Goal: Navigation & Orientation: Find specific page/section

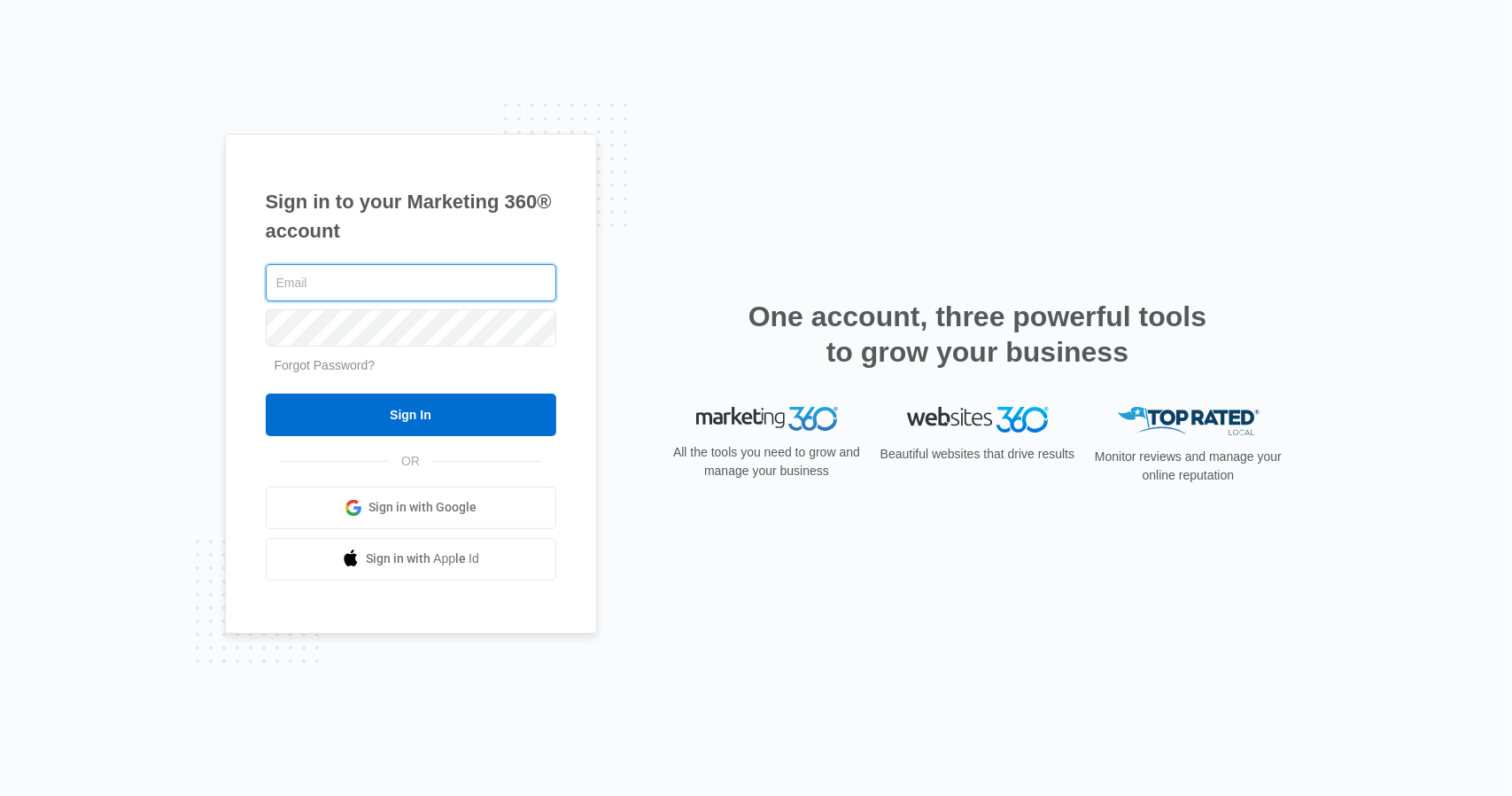
type input "[EMAIL_ADDRESS][DOMAIN_NAME]"
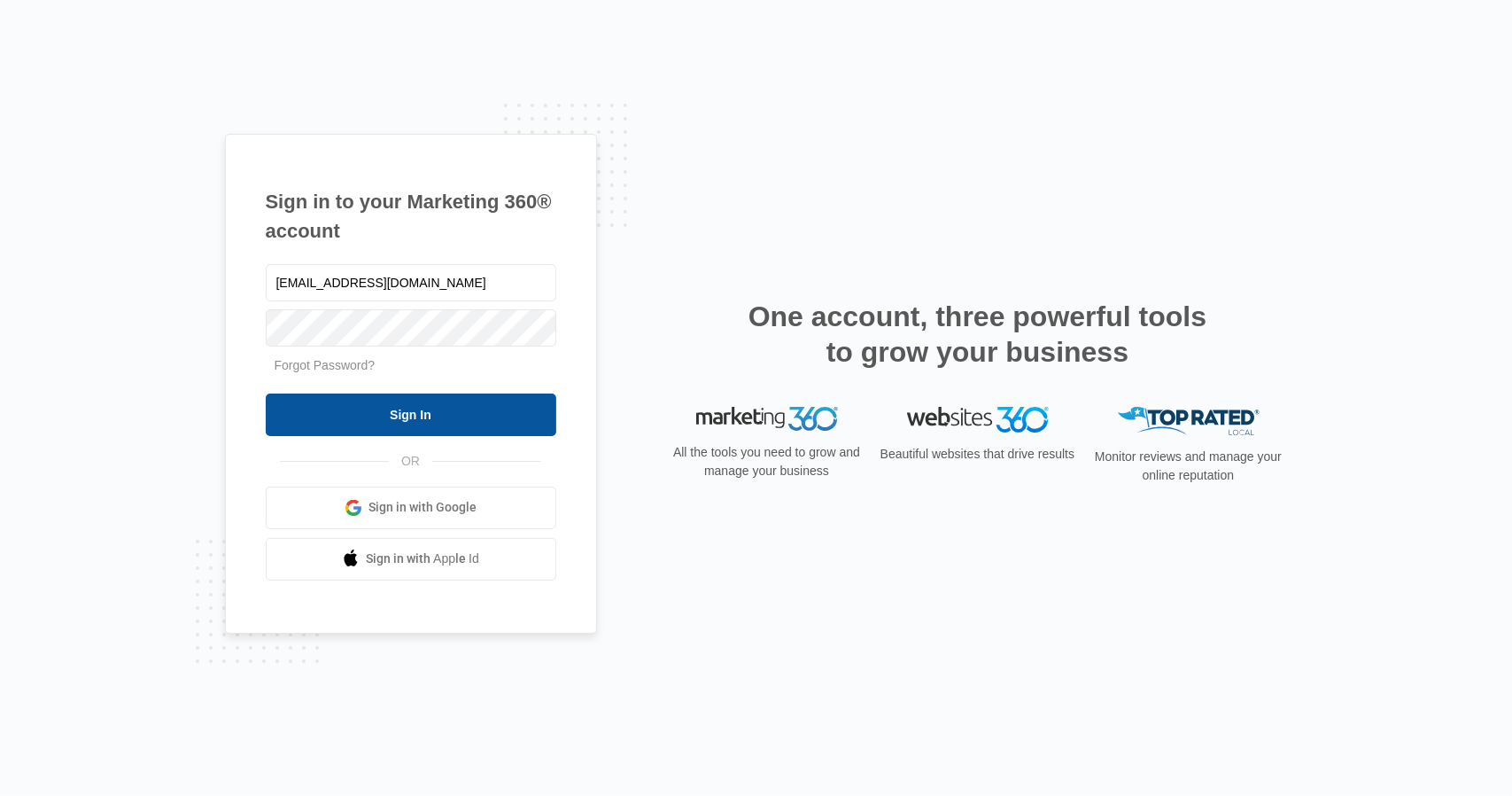
click at [405, 414] on input "Sign In" at bounding box center [411, 414] width 290 height 43
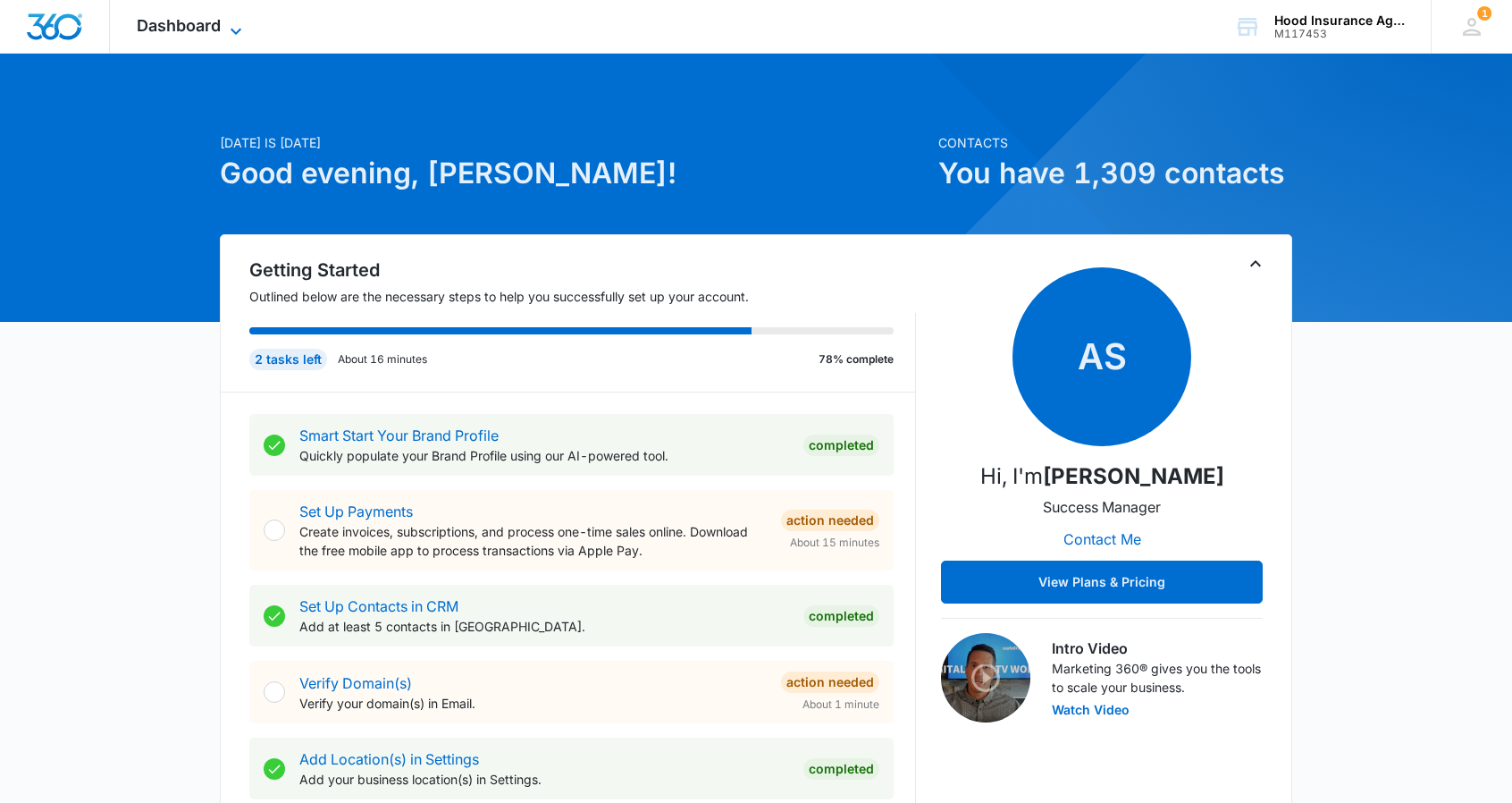
click at [236, 23] on icon at bounding box center [235, 30] width 21 height 21
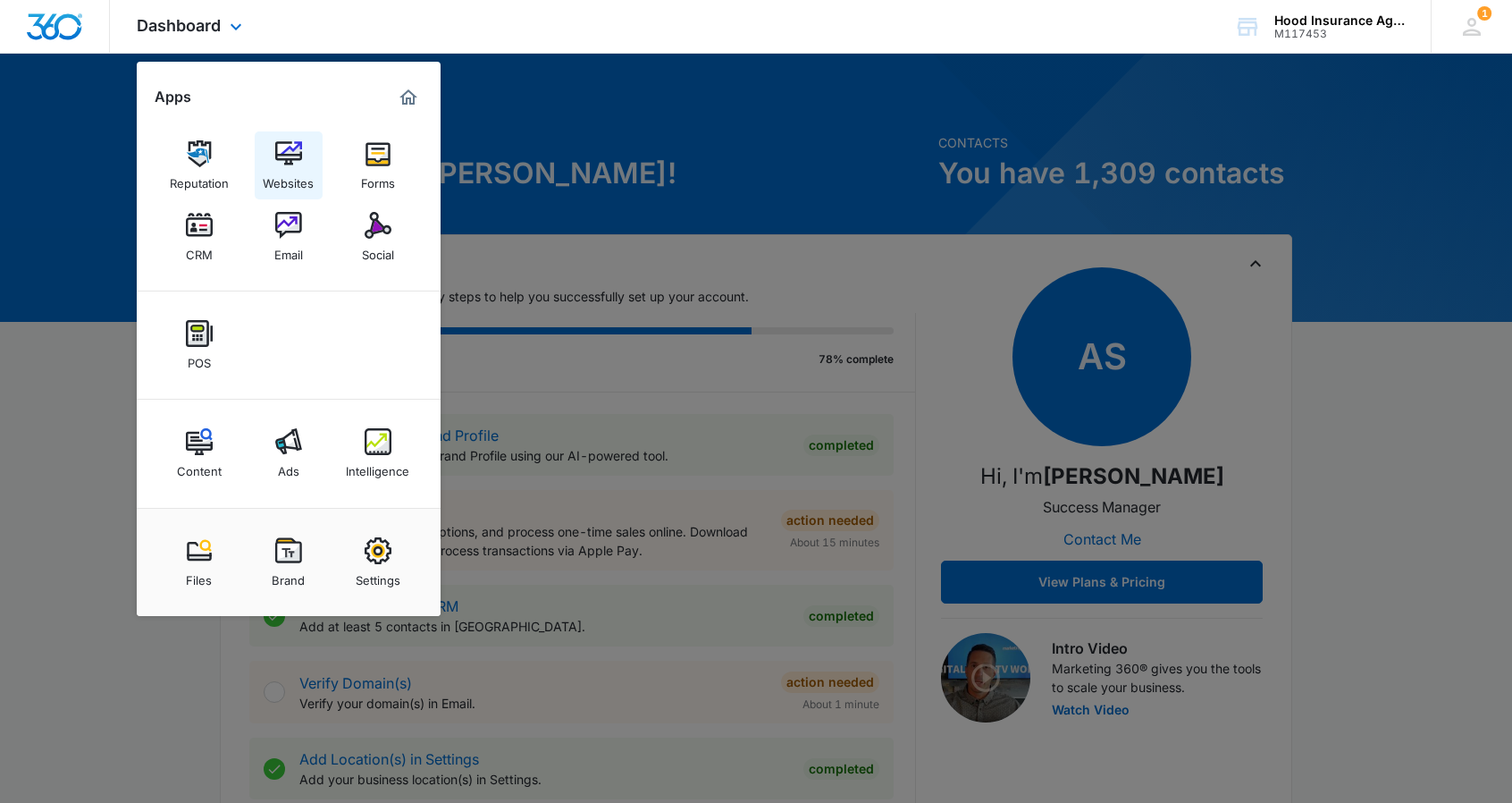
click at [291, 161] on img at bounding box center [288, 153] width 27 height 27
